Goal: Navigation & Orientation: Find specific page/section

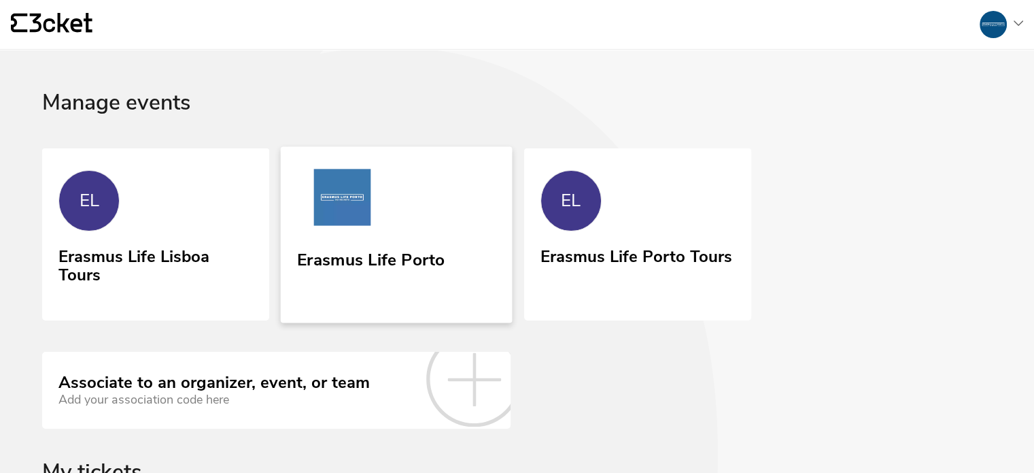
click at [412, 245] on div "Erasmus Life Porto" at bounding box center [371, 257] width 148 height 24
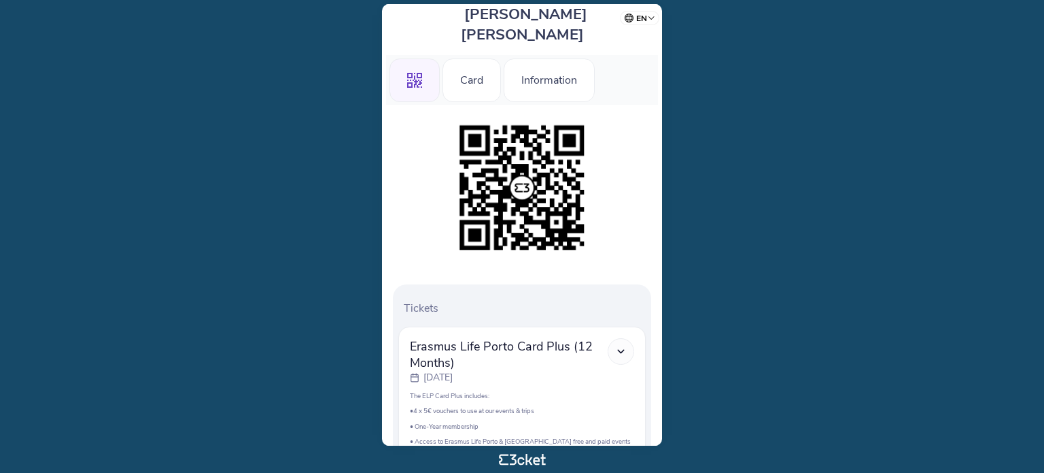
scroll to position [101, 0]
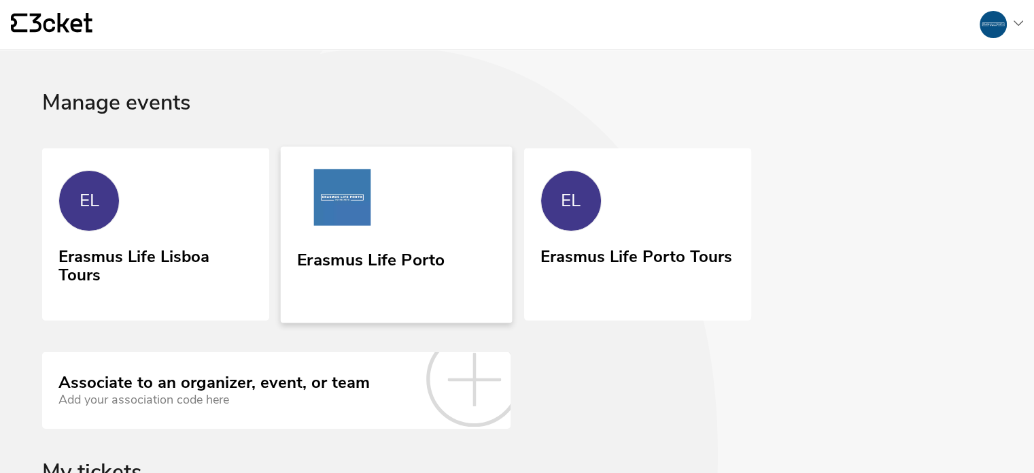
click at [371, 224] on img at bounding box center [342, 200] width 90 height 63
click at [623, 224] on link "EL Erasmus Life Porto Tours" at bounding box center [638, 232] width 232 height 173
click at [350, 248] on div "Erasmus Life Porto" at bounding box center [371, 257] width 148 height 24
click at [358, 277] on div "Erasmus Life Porto" at bounding box center [371, 273] width 148 height 56
click at [615, 250] on div "Erasmus Life Porto Tours" at bounding box center [637, 254] width 196 height 24
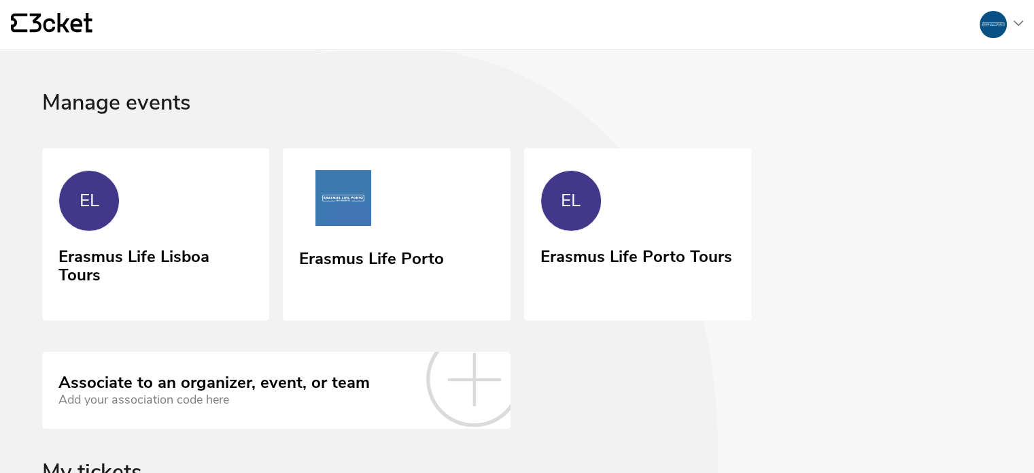
click at [399, 275] on div "Erasmus Life Porto" at bounding box center [371, 271] width 145 height 54
